Goal: Task Accomplishment & Management: Manage account settings

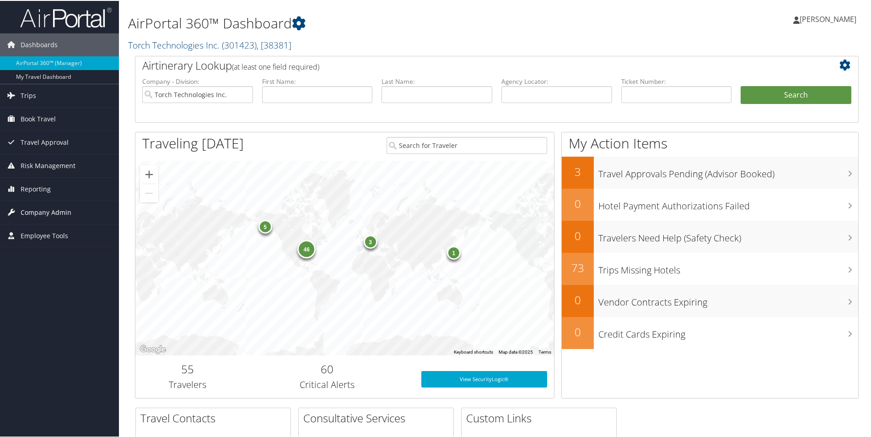
click at [48, 213] on span "Company Admin" at bounding box center [46, 211] width 51 height 23
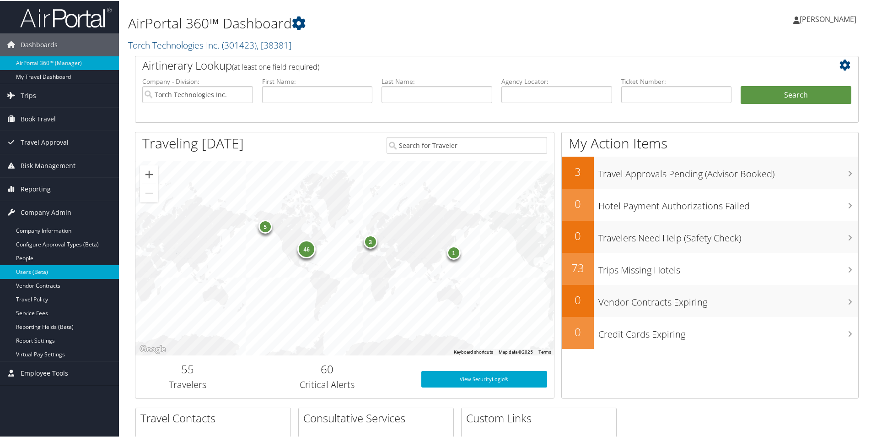
click at [43, 273] on link "Users (Beta)" at bounding box center [59, 271] width 119 height 14
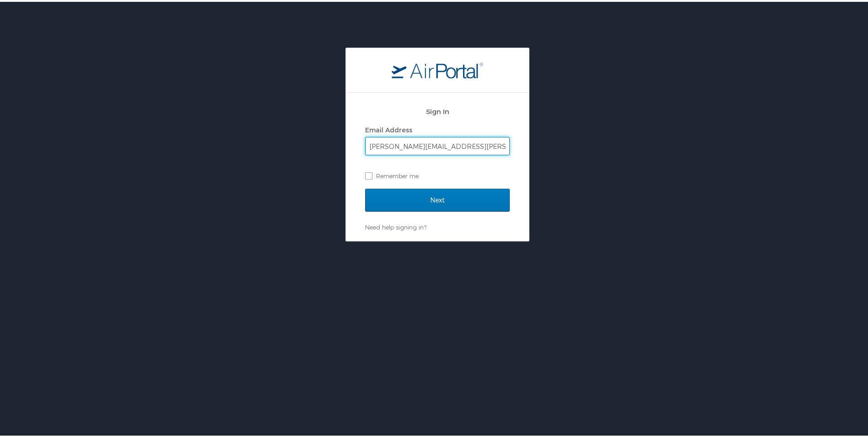
type input "erin.clemons@torchtechnologies.com"
click at [365, 187] on input "Next" at bounding box center [437, 198] width 145 height 23
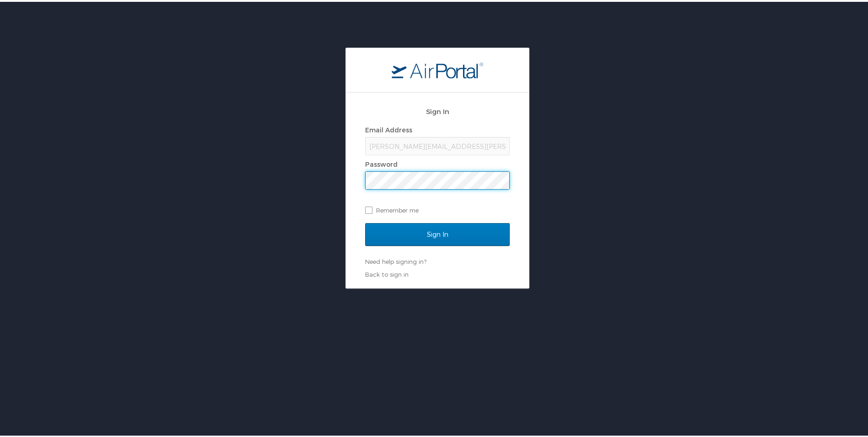
click at [365, 221] on input "Sign In" at bounding box center [437, 232] width 145 height 23
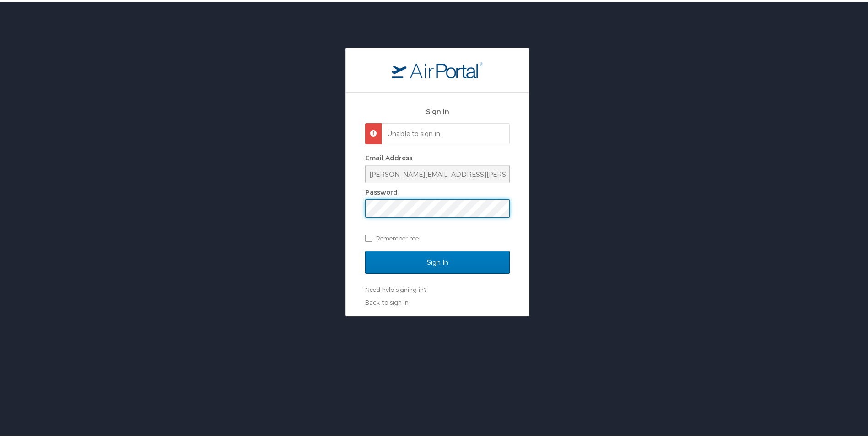
click at [308, 211] on div "Sign In Unable to sign in Email Address erin.clemons@torchtechnologies.com Pass…" at bounding box center [437, 180] width 875 height 268
click at [365, 249] on input "Sign In" at bounding box center [437, 260] width 145 height 23
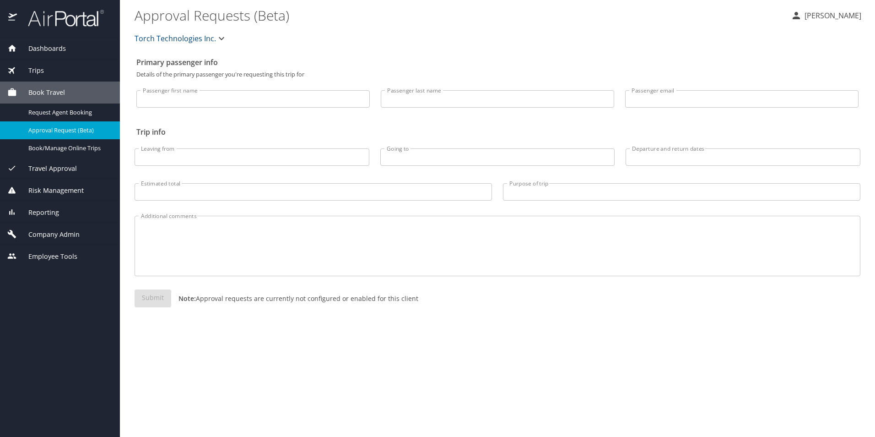
click at [52, 212] on span "Reporting" at bounding box center [38, 212] width 42 height 10
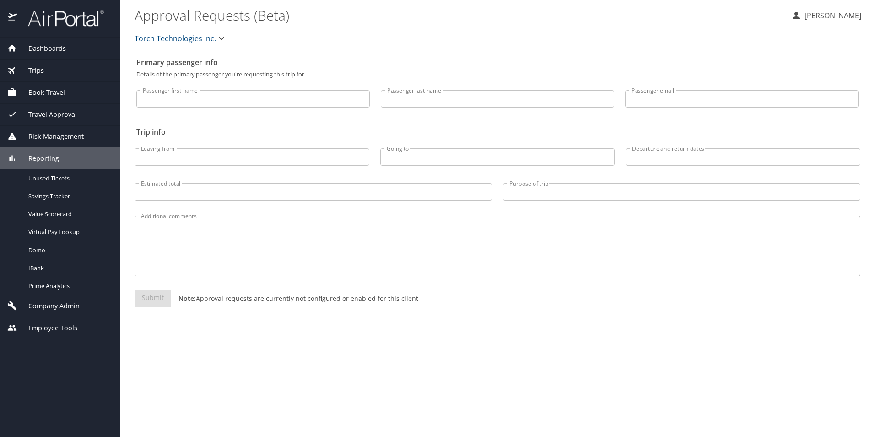
click at [59, 309] on span "Company Admin" at bounding box center [48, 306] width 63 height 10
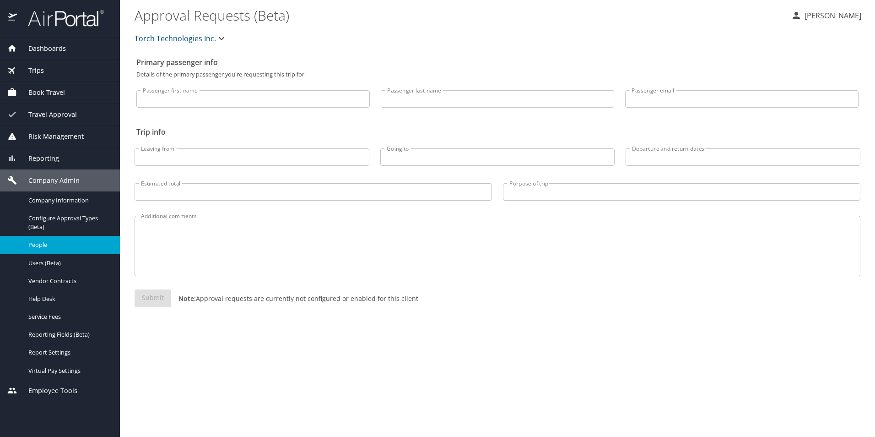
click at [41, 242] on span "People" at bounding box center [68, 244] width 81 height 9
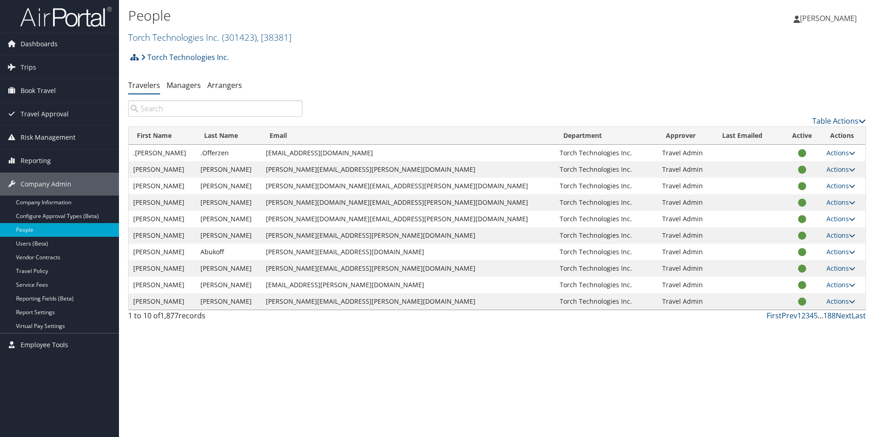
click at [205, 106] on input "search" at bounding box center [215, 108] width 174 height 16
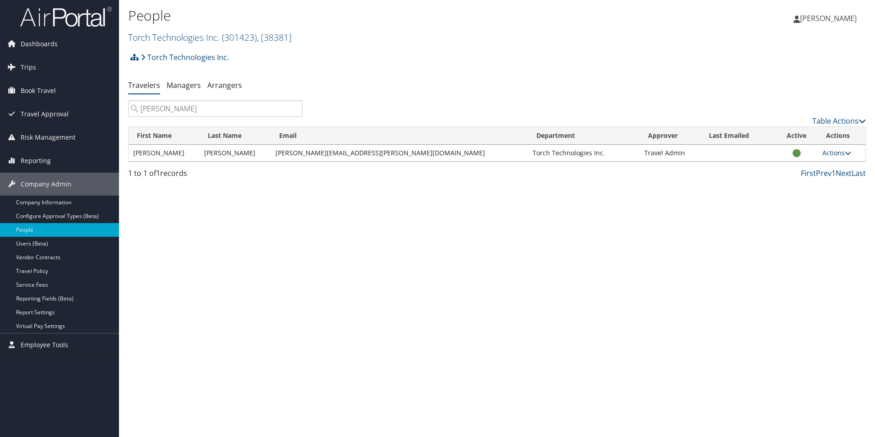
type input "dodgen"
click at [846, 152] on icon at bounding box center [848, 153] width 6 height 6
click at [804, 181] on link "View Profile" at bounding box center [806, 182] width 84 height 16
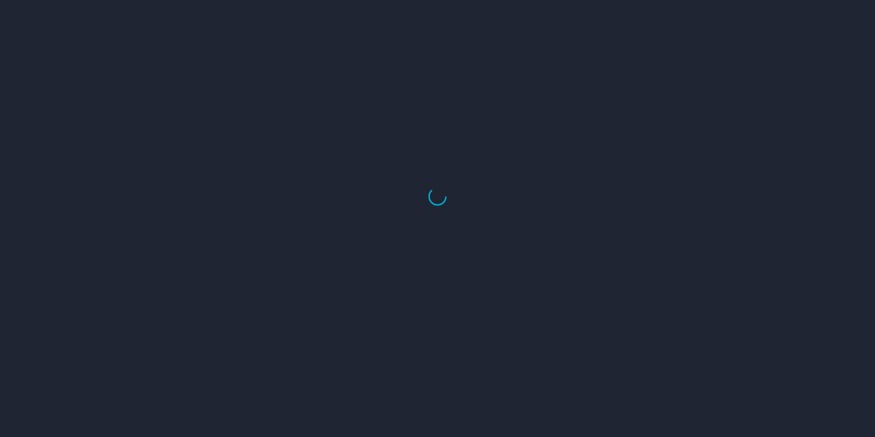
select select "US"
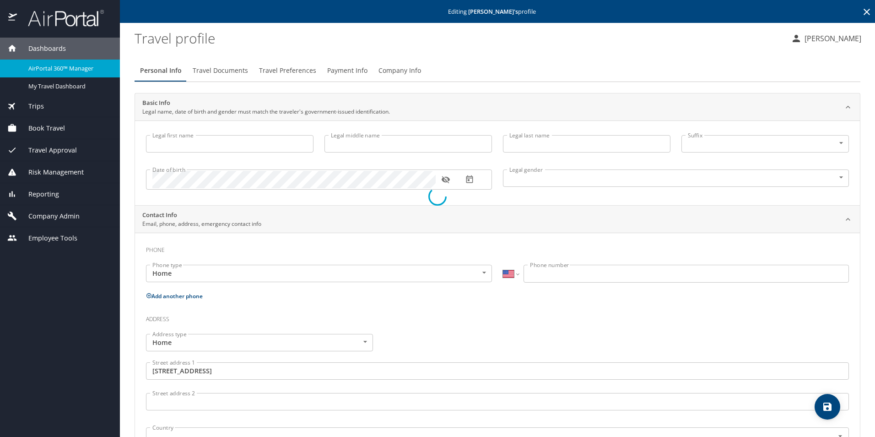
type input "[PERSON_NAME]"
type input "[DEMOGRAPHIC_DATA]"
type input "[PERSON_NAME]"
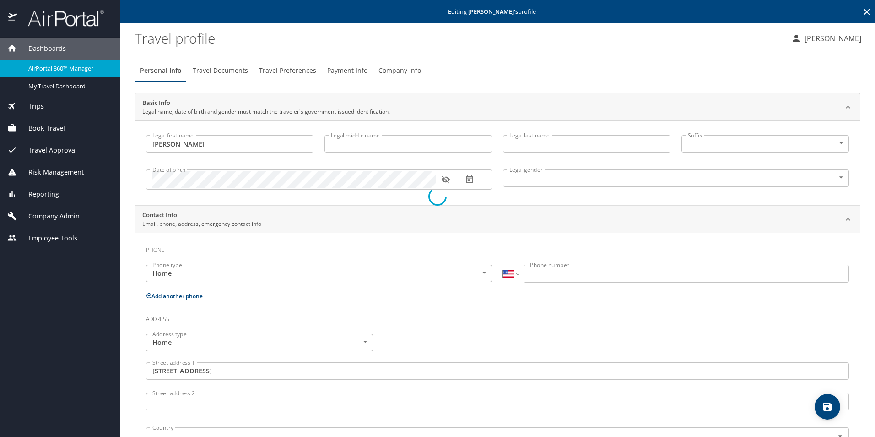
type input "[PERSON_NAME]"
select select "KP"
type input "5869034"
type input "[GEOGRAPHIC_DATA]"
type input "[US_STATE]"
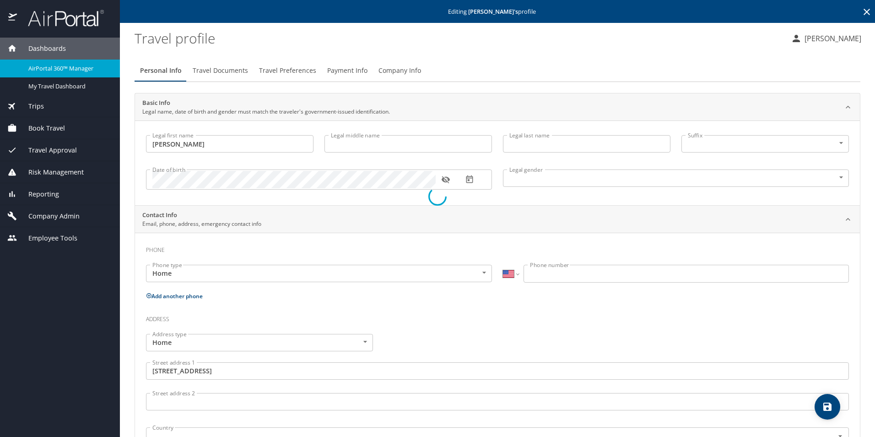
select select "US"
select select "KP"
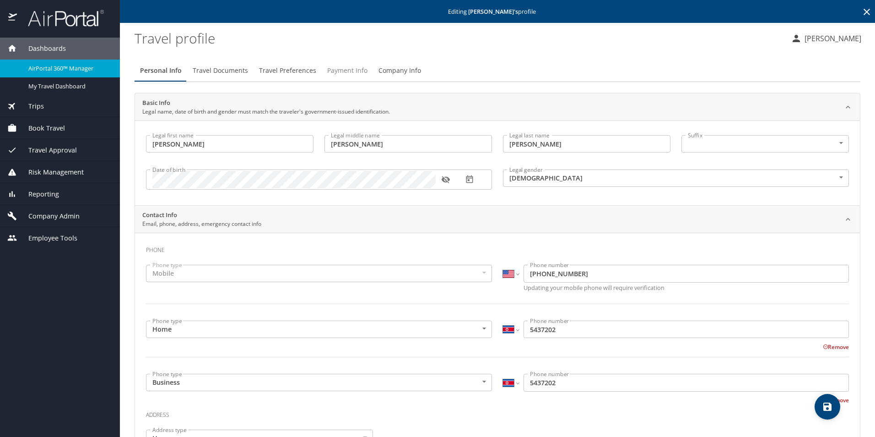
click at [340, 73] on span "Payment Info" at bounding box center [347, 70] width 40 height 11
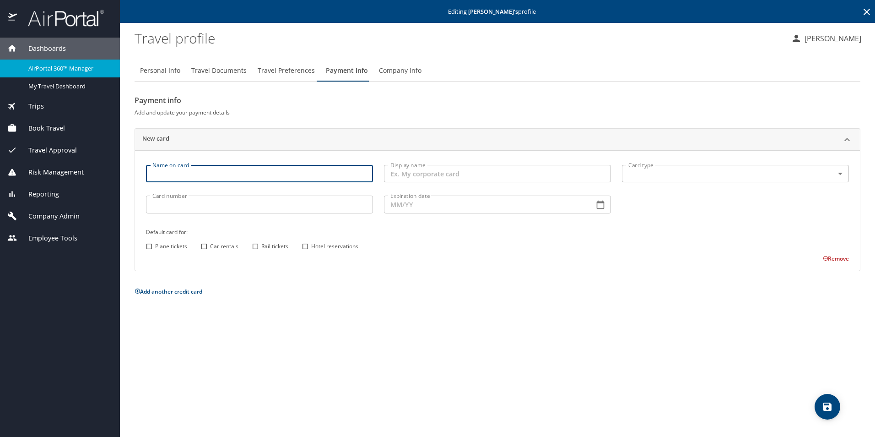
click at [199, 176] on input "Name on card" at bounding box center [259, 173] width 227 height 17
type input "Byron Dodgen"
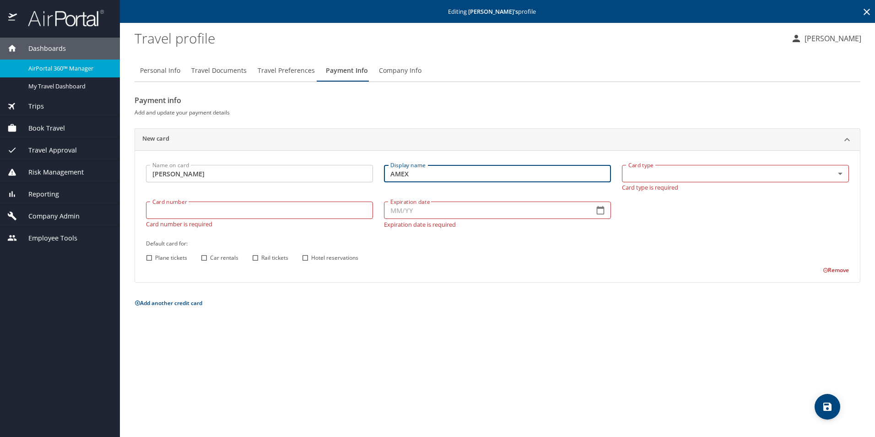
type input "AMEX"
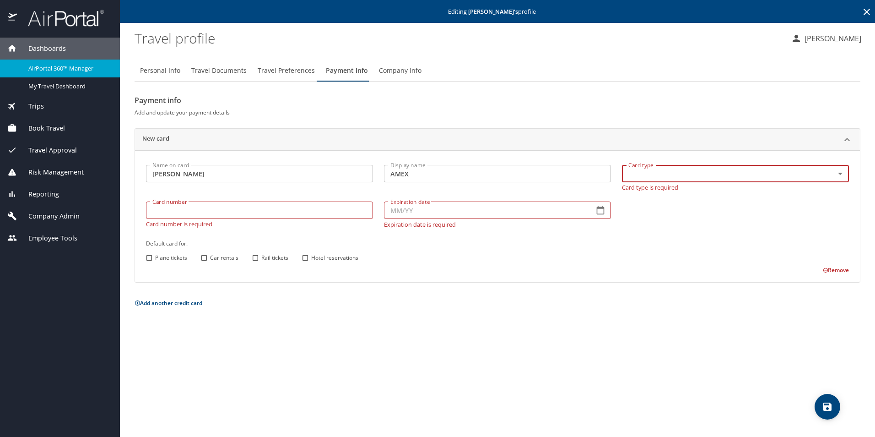
click at [711, 173] on body "Dashboards AirPortal 360™ Manager My Travel Dashboard Trips Airtinerary® Lookup…" at bounding box center [437, 218] width 875 height 437
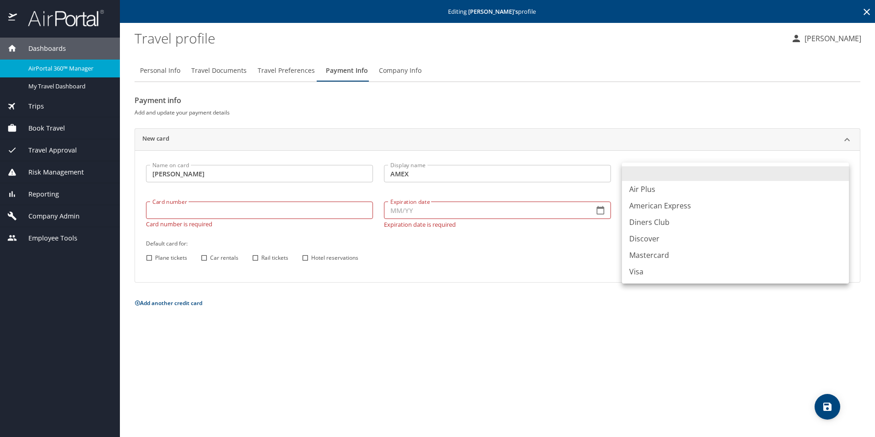
click at [671, 205] on li "American Express" at bounding box center [735, 205] width 227 height 16
type input "AX"
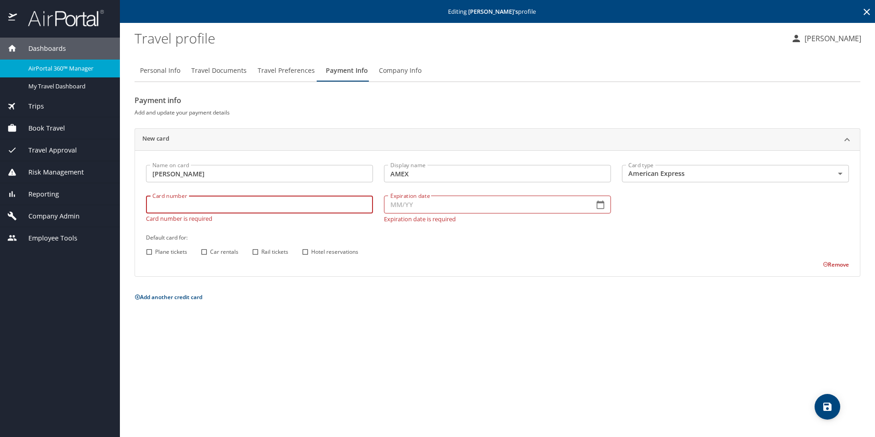
click at [187, 213] on input "Card number" at bounding box center [259, 203] width 227 height 17
type input "371307851792002"
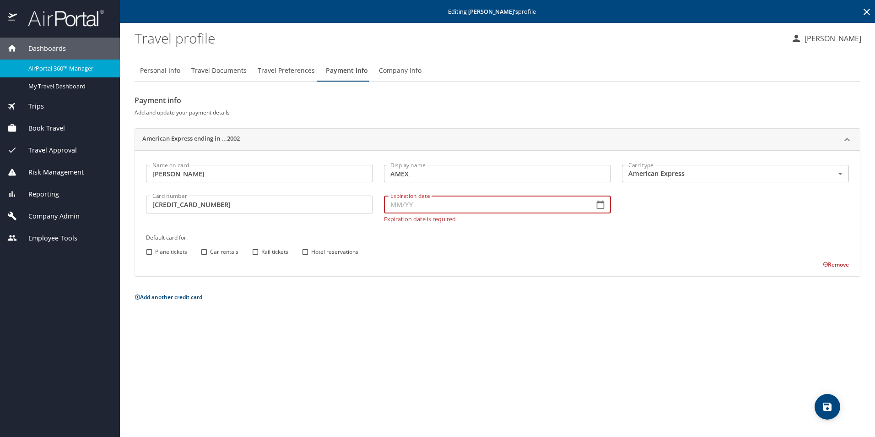
click at [444, 208] on input "Expiration date" at bounding box center [485, 203] width 203 height 17
type input "12/28"
click at [149, 251] on input "Plane tickets" at bounding box center [149, 252] width 12 height 12
checkbox input "true"
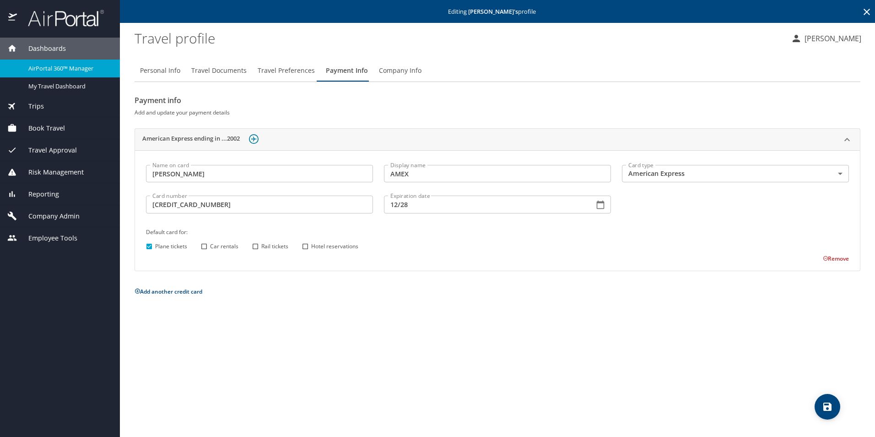
click at [830, 409] on icon "save" at bounding box center [827, 406] width 8 height 8
click at [48, 126] on span "Book Travel" at bounding box center [41, 128] width 48 height 10
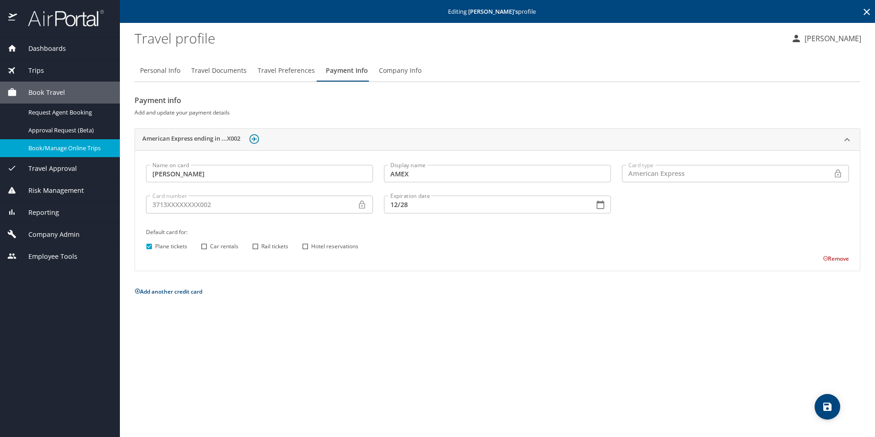
click at [45, 153] on div "Book/Manage Online Trips" at bounding box center [59, 148] width 105 height 11
click at [823, 408] on icon "save" at bounding box center [827, 406] width 11 height 11
click at [40, 92] on span "Book Travel" at bounding box center [41, 92] width 48 height 10
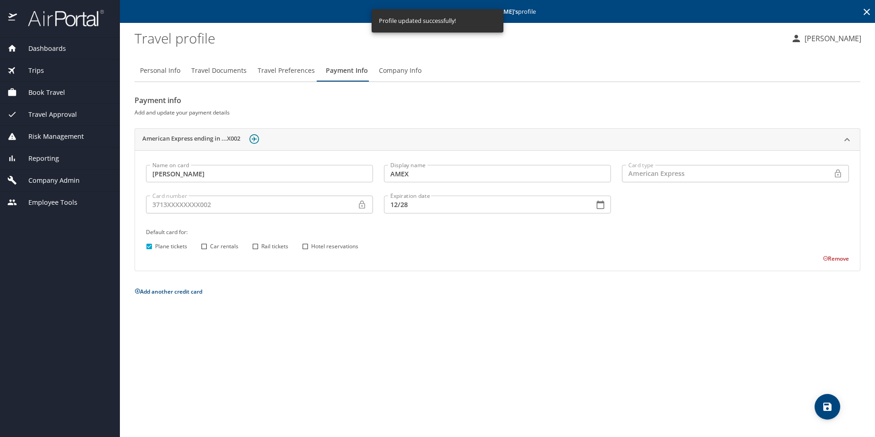
click at [39, 91] on span "Book Travel" at bounding box center [41, 92] width 48 height 10
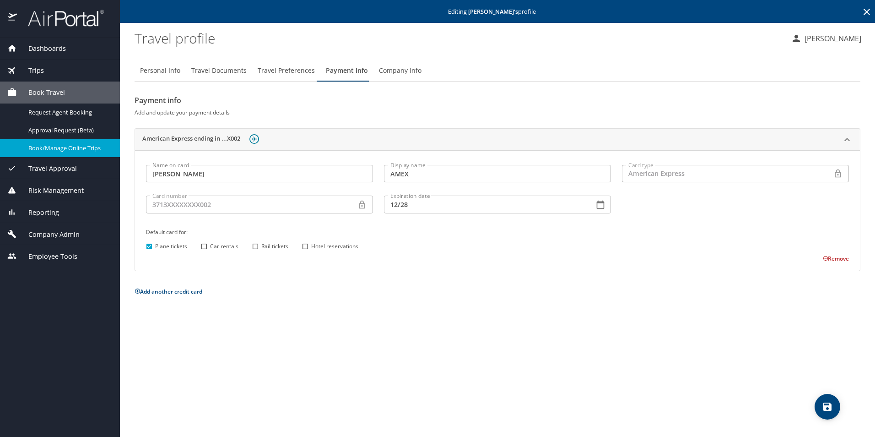
click at [53, 146] on span "Book/Manage Online Trips" at bounding box center [68, 148] width 81 height 9
